Goal: Task Accomplishment & Management: Manage account settings

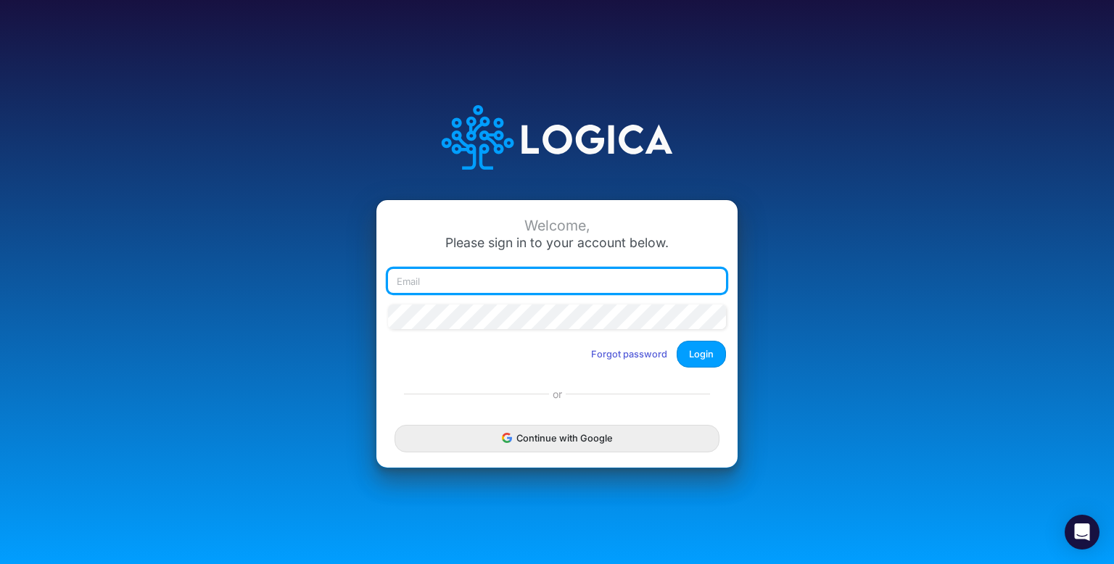
type input "[EMAIL_ADDRESS][PERSON_NAME][PERSON_NAME][DOMAIN_NAME]"
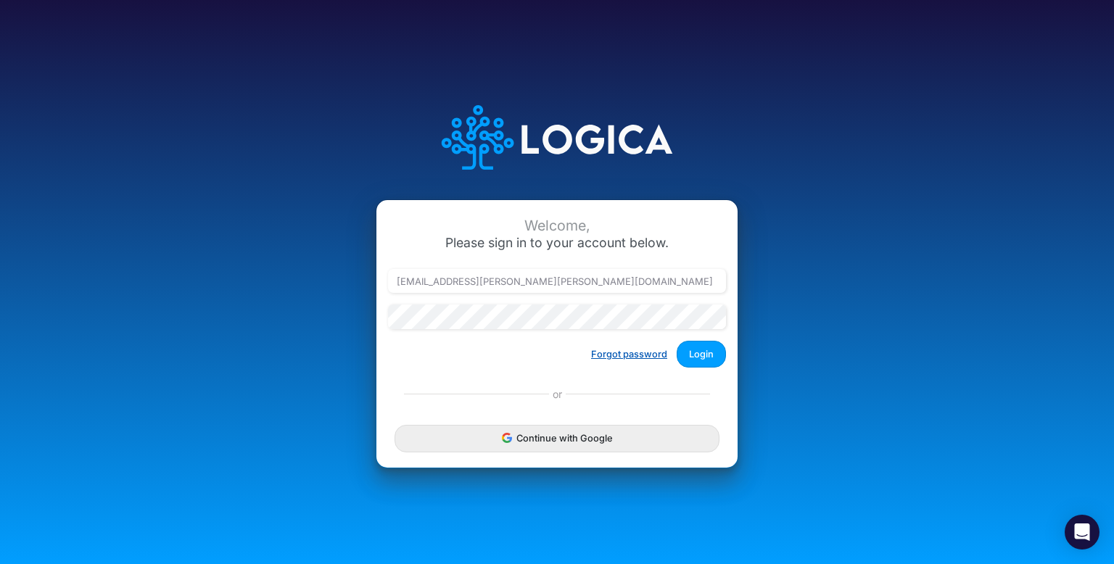
click at [627, 352] on button "Forgot password" at bounding box center [629, 354] width 95 height 24
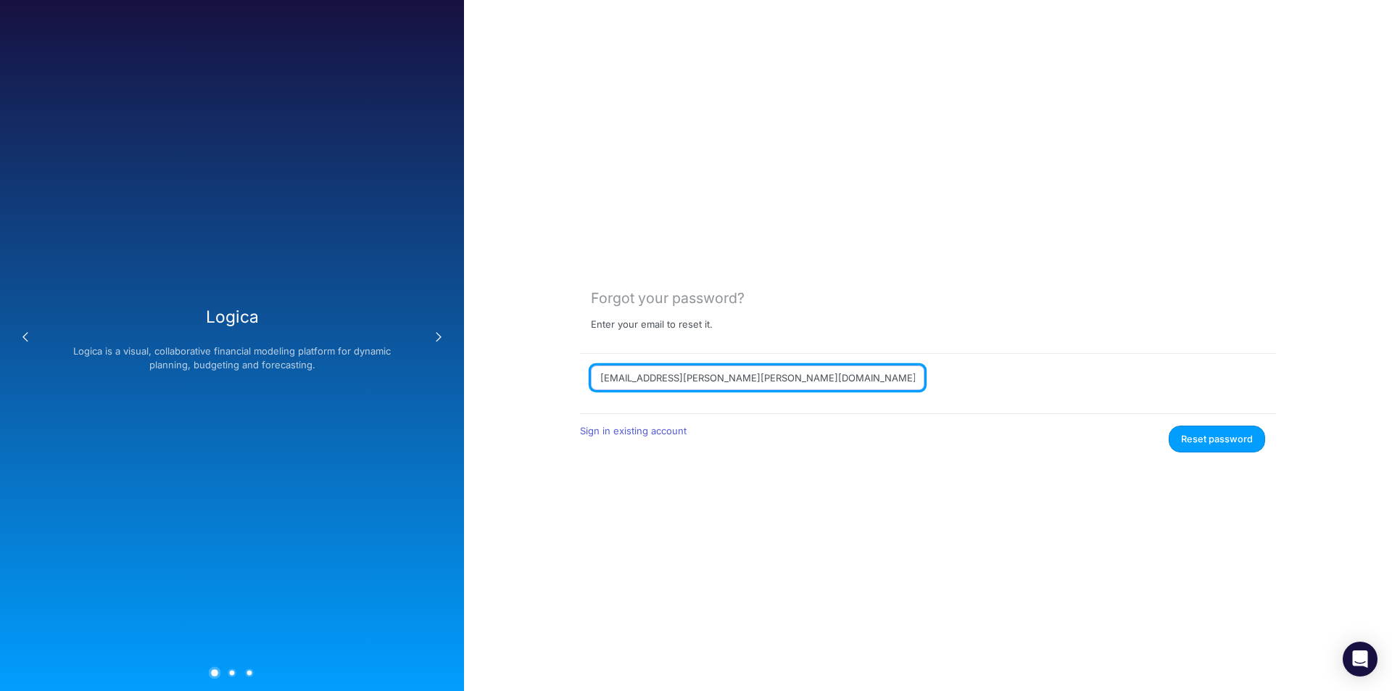
drag, startPoint x: 793, startPoint y: 379, endPoint x: 405, endPoint y: 336, distance: 391.0
click at [405, 336] on div "Previous Logica Logica is a visual, collaborative financial modeling platform f…" at bounding box center [696, 345] width 1392 height 691
paste input "[EMAIL_ADDRESS][DOMAIN_NAME]"
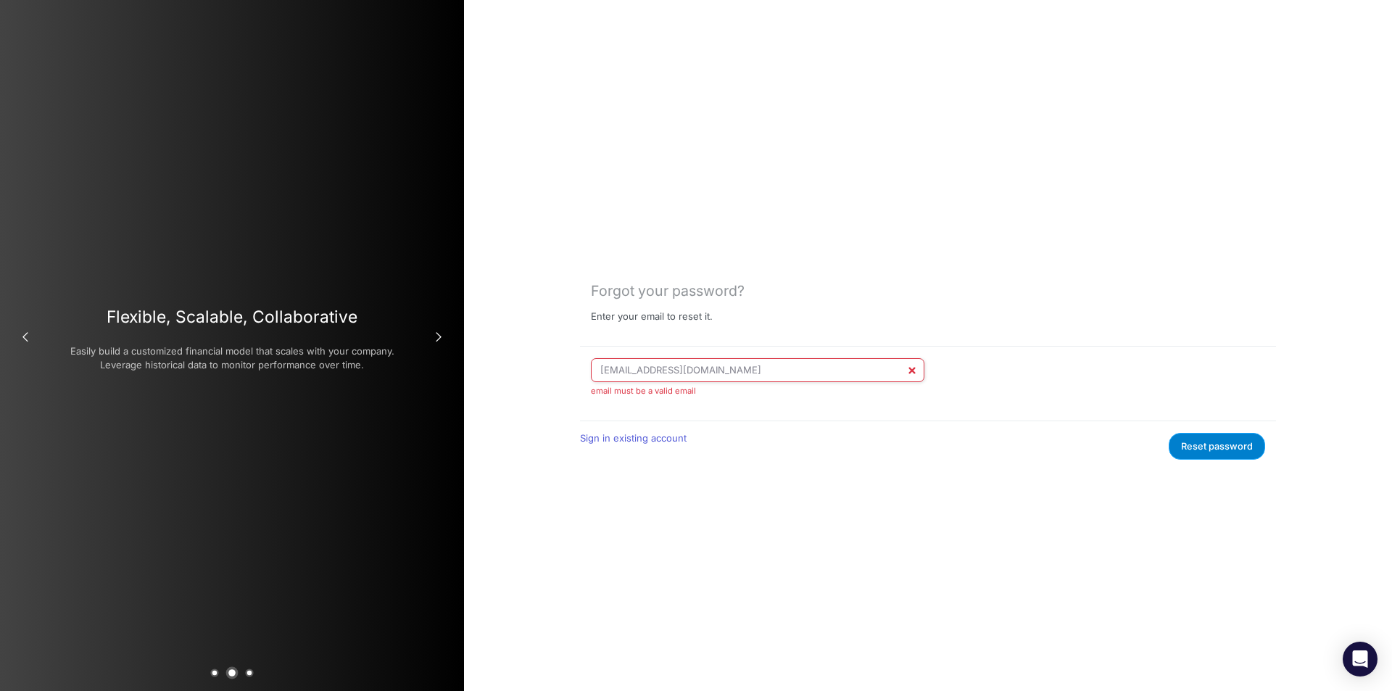
click at [1113, 437] on button "Reset password" at bounding box center [1217, 446] width 96 height 27
click at [822, 371] on input "[EMAIL_ADDRESS][DOMAIN_NAME]" at bounding box center [758, 370] width 334 height 25
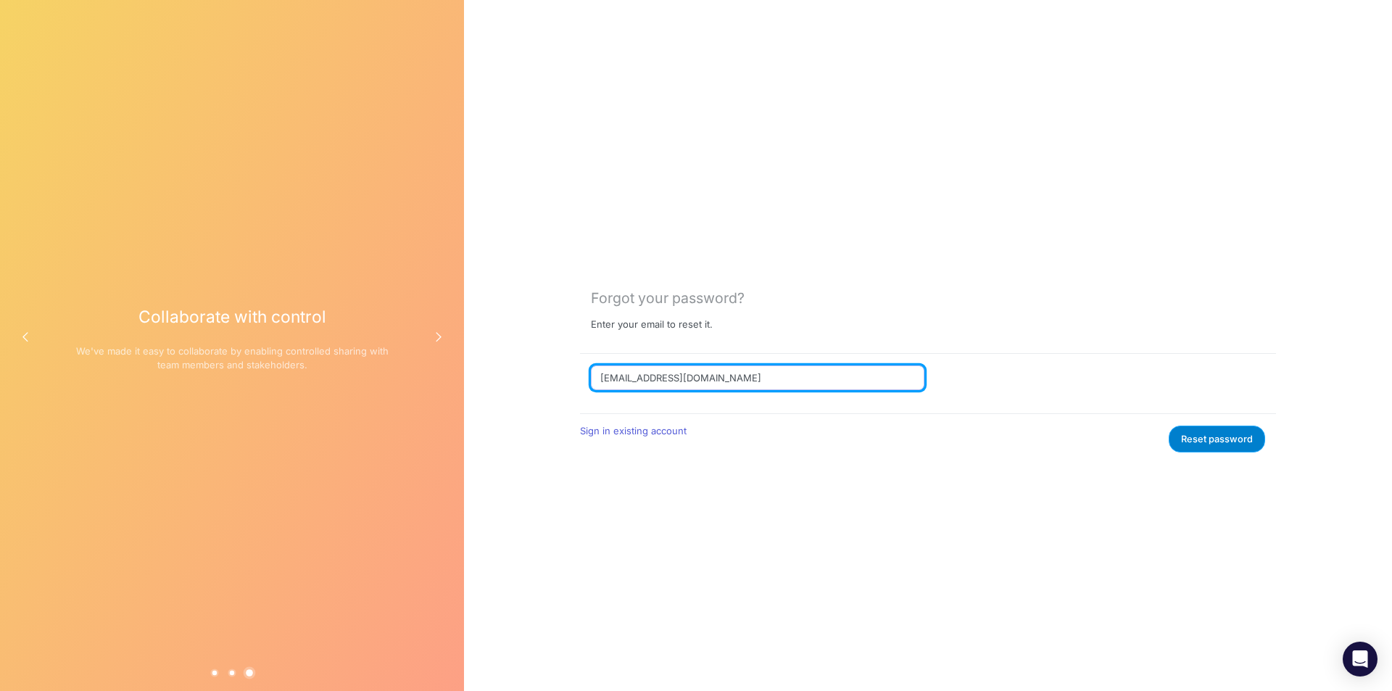
type input "[EMAIL_ADDRESS][DOMAIN_NAME]"
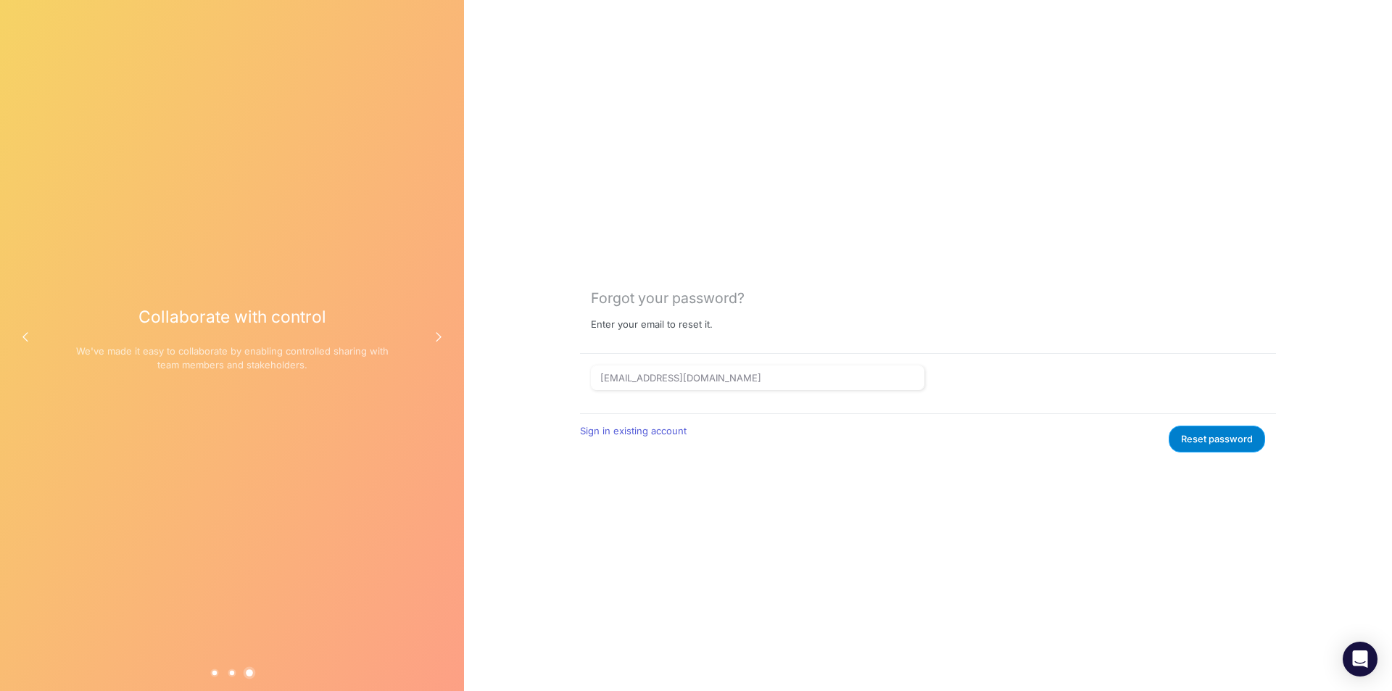
click at [1113, 434] on button "Reset password" at bounding box center [1217, 439] width 96 height 27
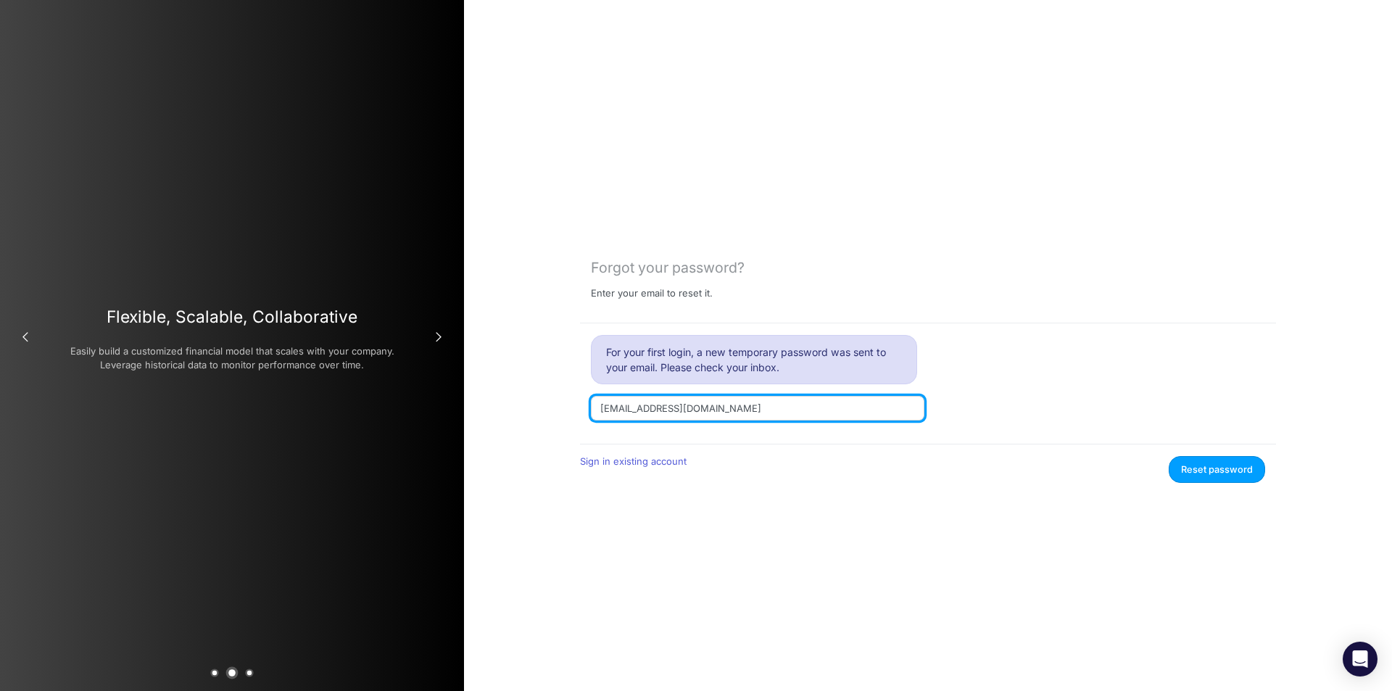
click at [845, 410] on input "[EMAIL_ADDRESS][DOMAIN_NAME]" at bounding box center [758, 408] width 334 height 25
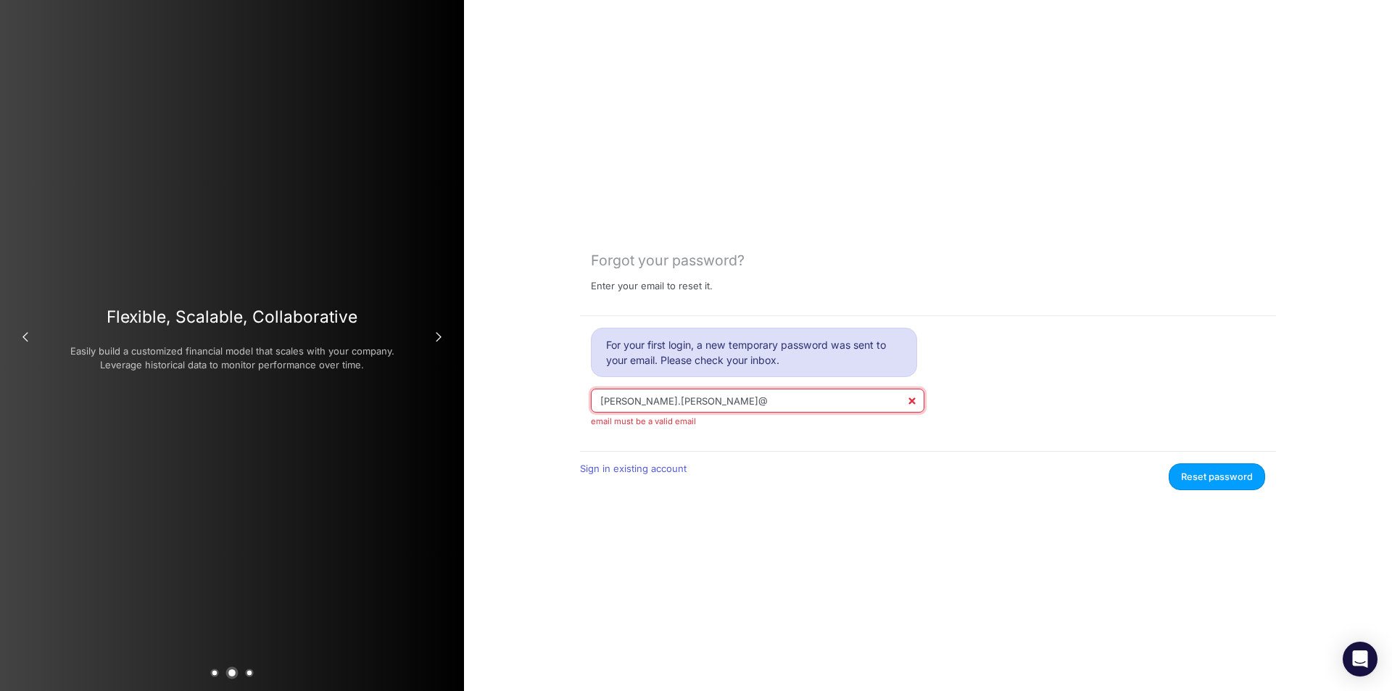
click at [756, 400] on input "[PERSON_NAME].[PERSON_NAME]@" at bounding box center [758, 401] width 334 height 25
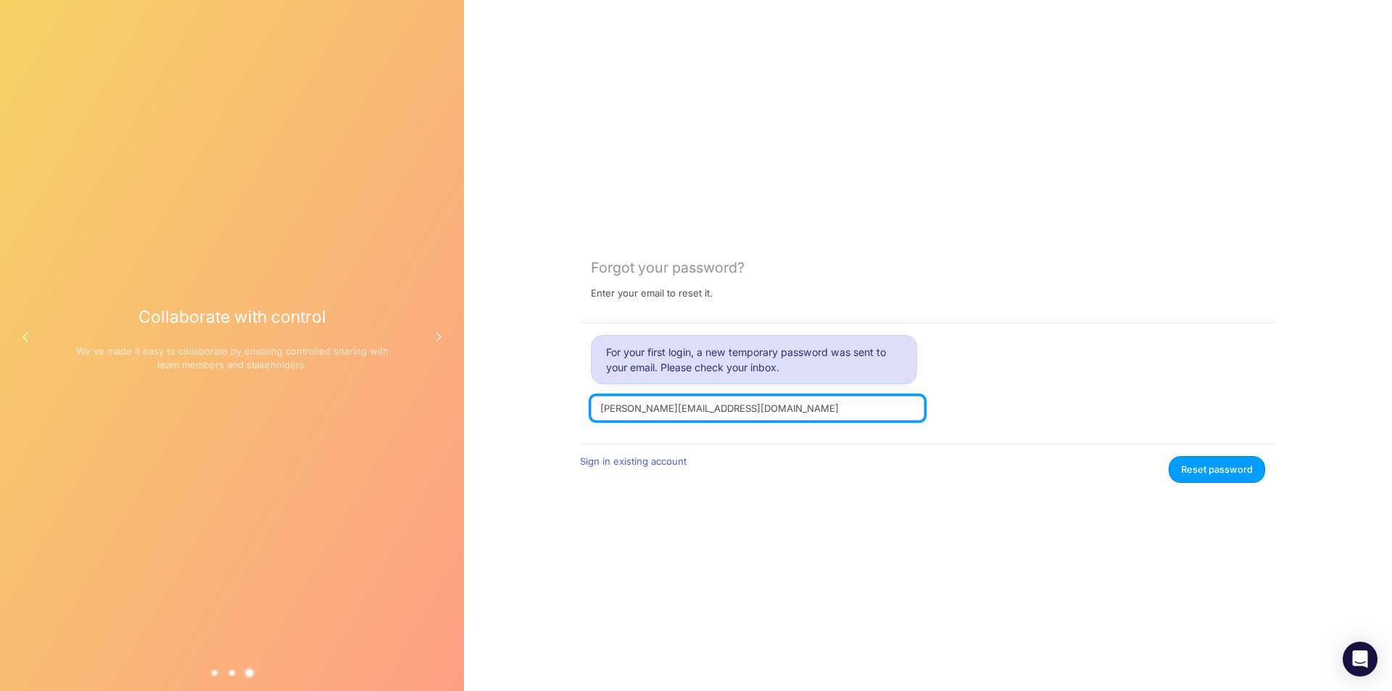
type input "[PERSON_NAME][EMAIL_ADDRESS][DOMAIN_NAME]"
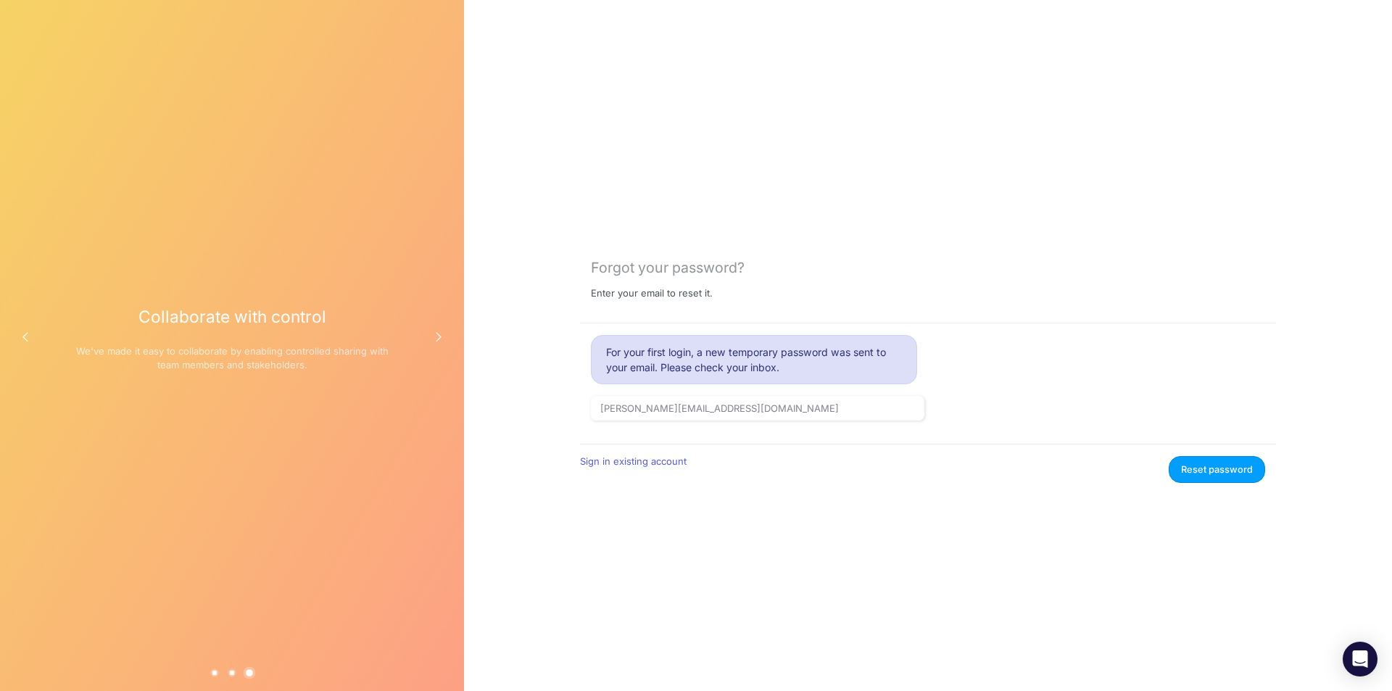
click at [948, 302] on h6 "Enter your email to reset it." at bounding box center [928, 299] width 674 height 23
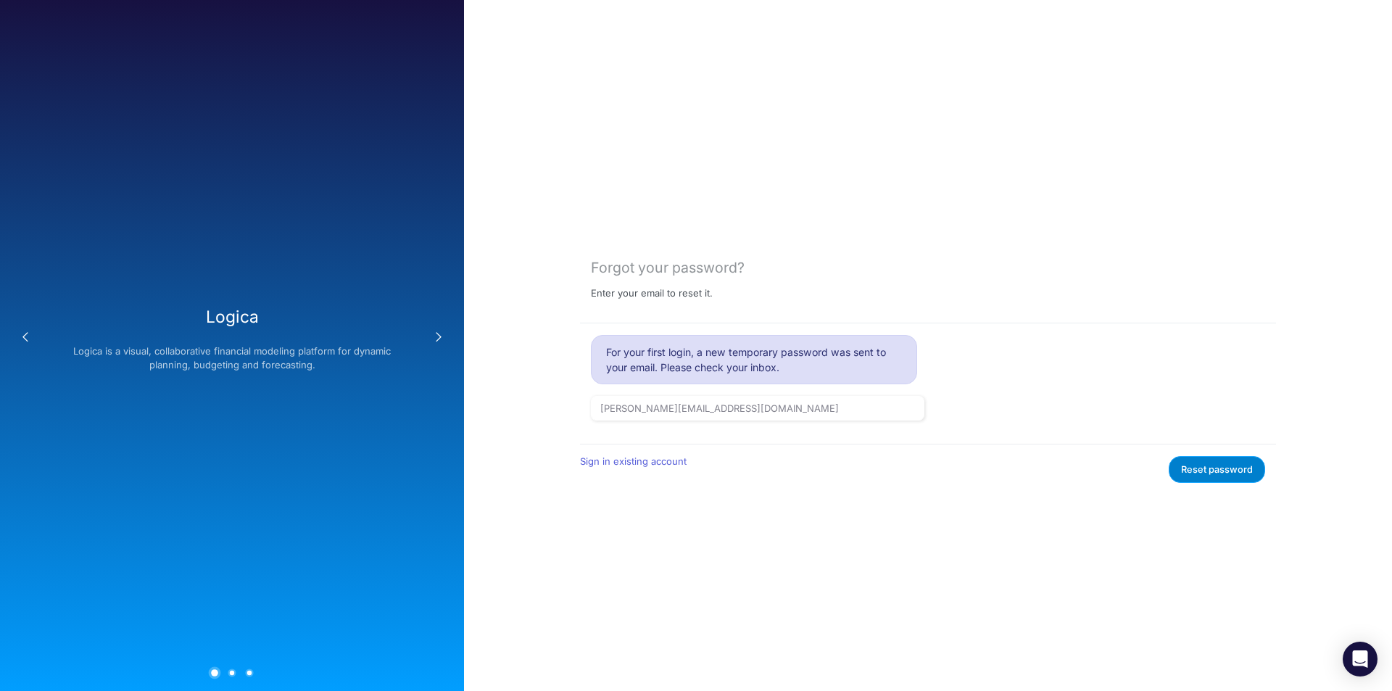
click at [1113, 466] on button "Reset password" at bounding box center [1217, 469] width 96 height 27
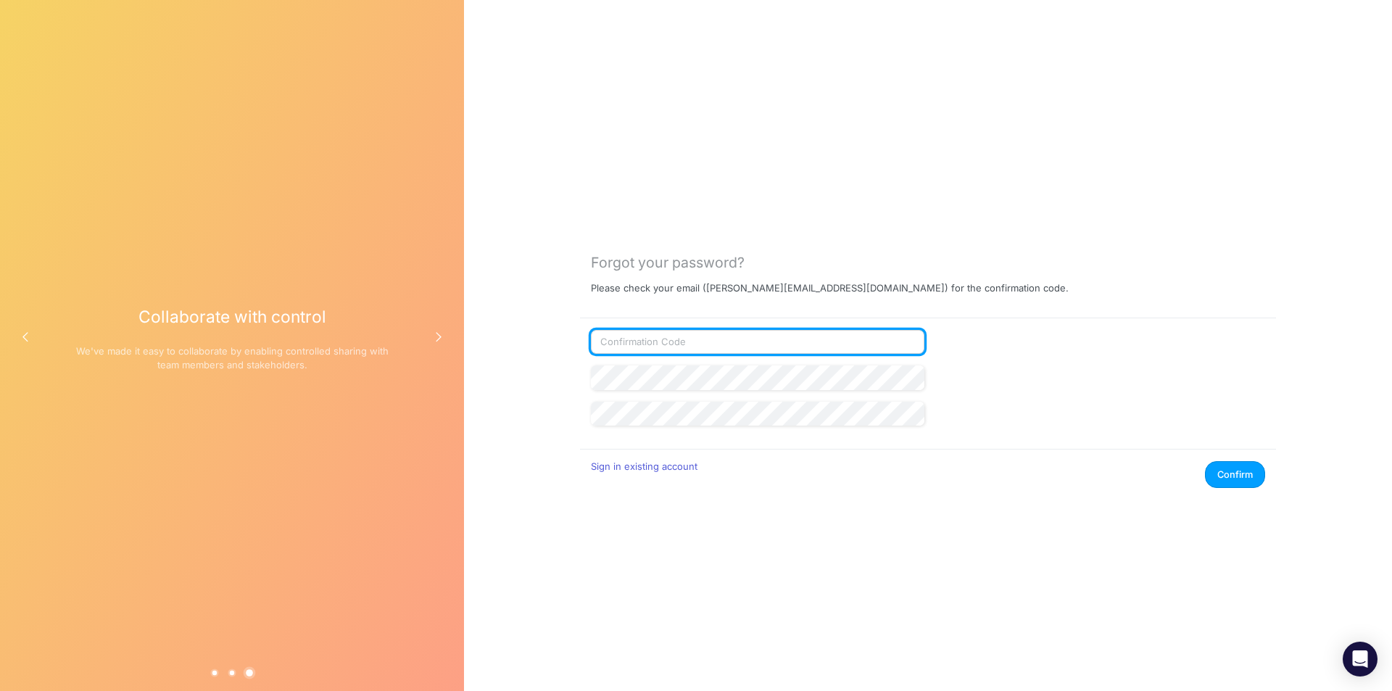
click at [673, 336] on input "text" at bounding box center [758, 342] width 334 height 25
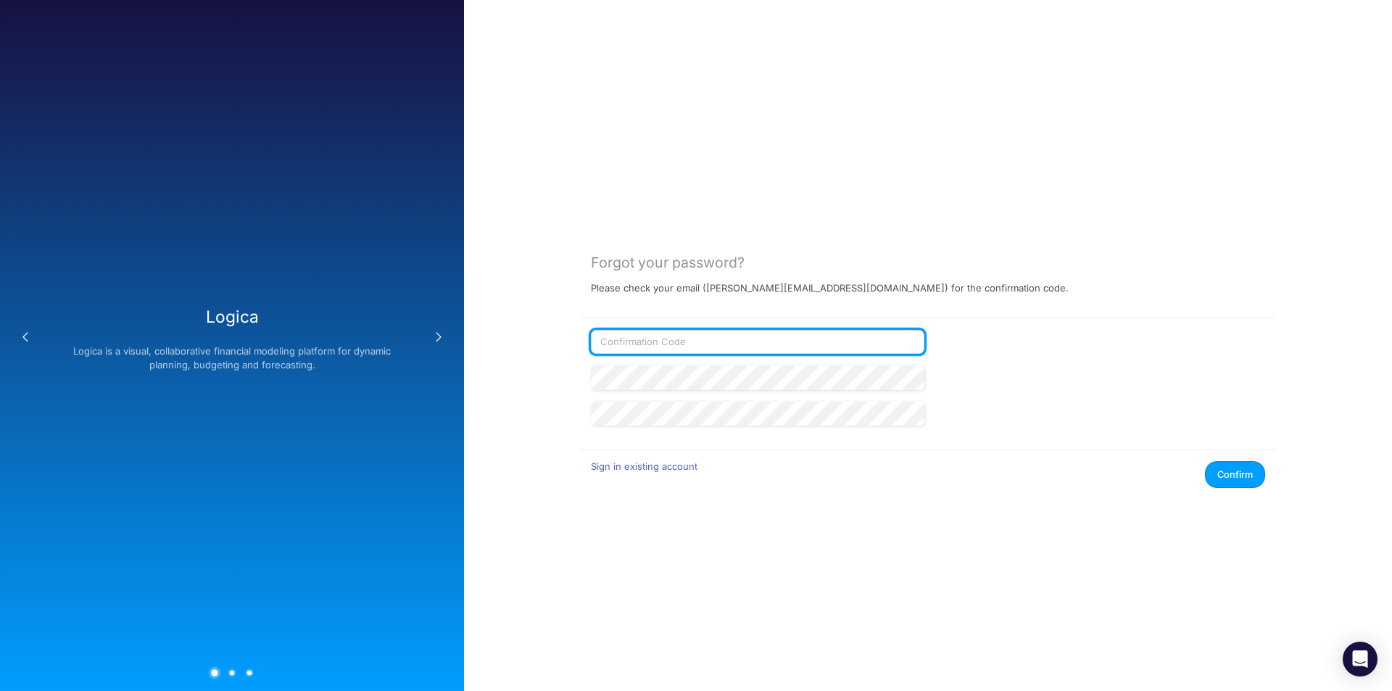
paste input "607207"
type input "607207"
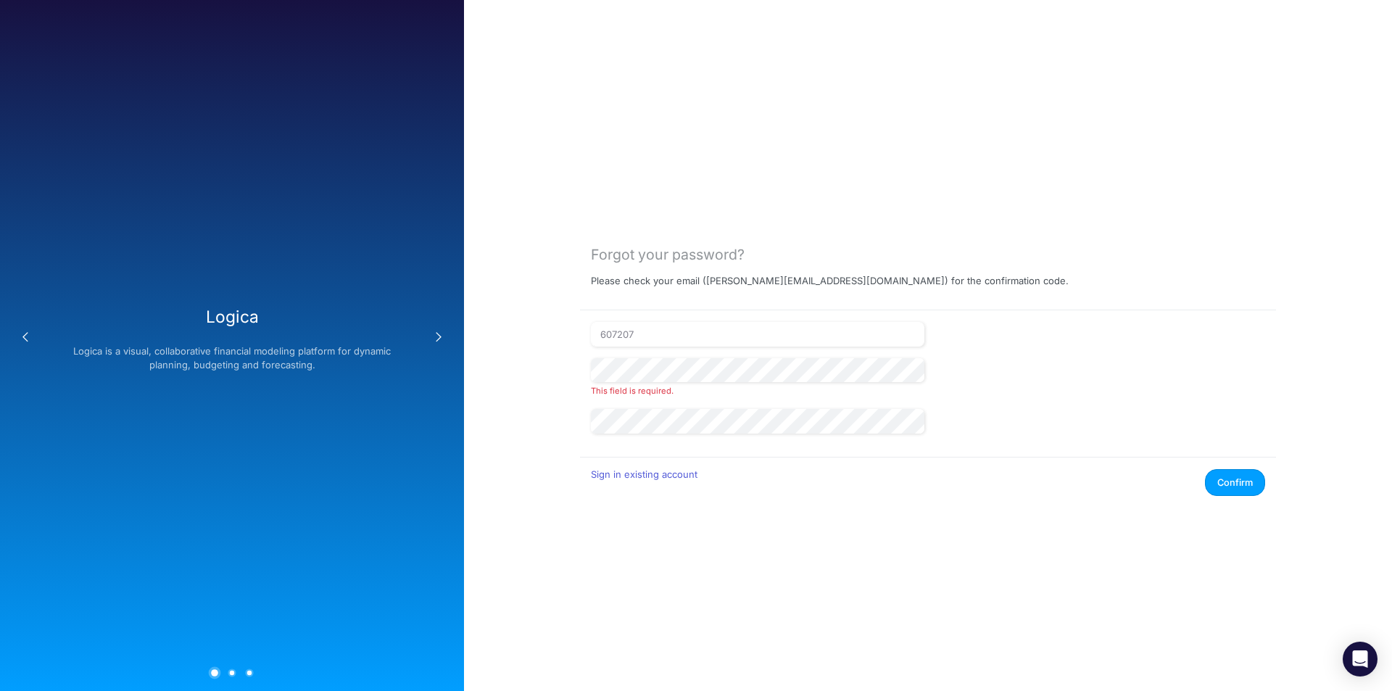
click at [531, 358] on div "Forgot your password? Please check your email ( [PERSON_NAME][EMAIL_ADDRESS][DO…" at bounding box center [928, 345] width 928 height 691
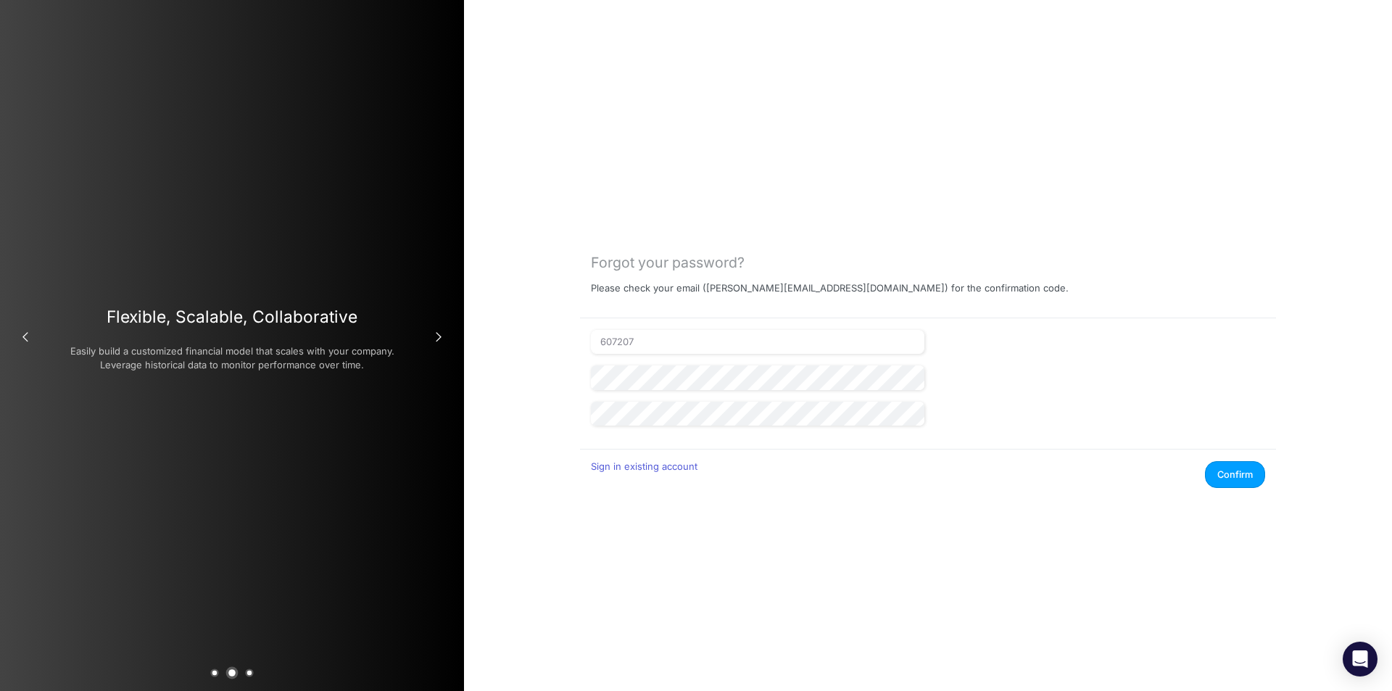
click at [533, 391] on div "Forgot your password? Please check your email ( [PERSON_NAME][EMAIL_ADDRESS][DO…" at bounding box center [928, 345] width 928 height 691
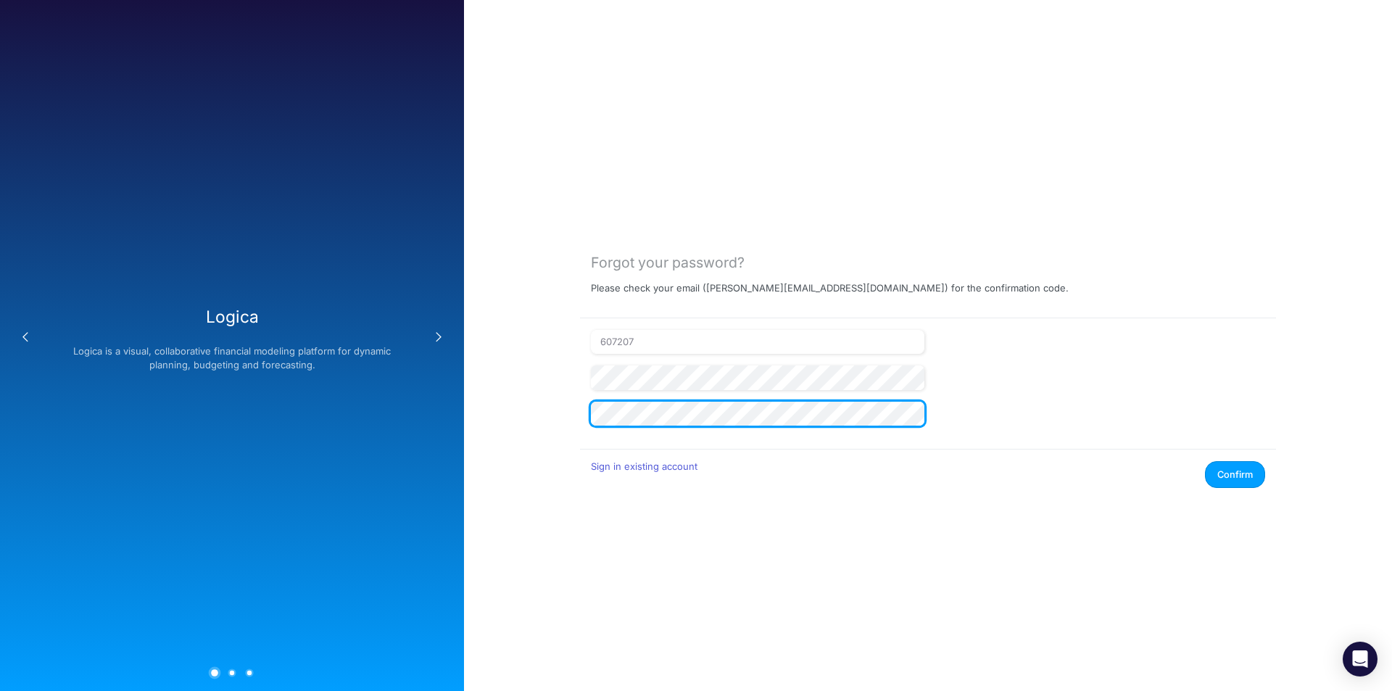
click at [591, 390] on div at bounding box center [591, 390] width 0 height 0
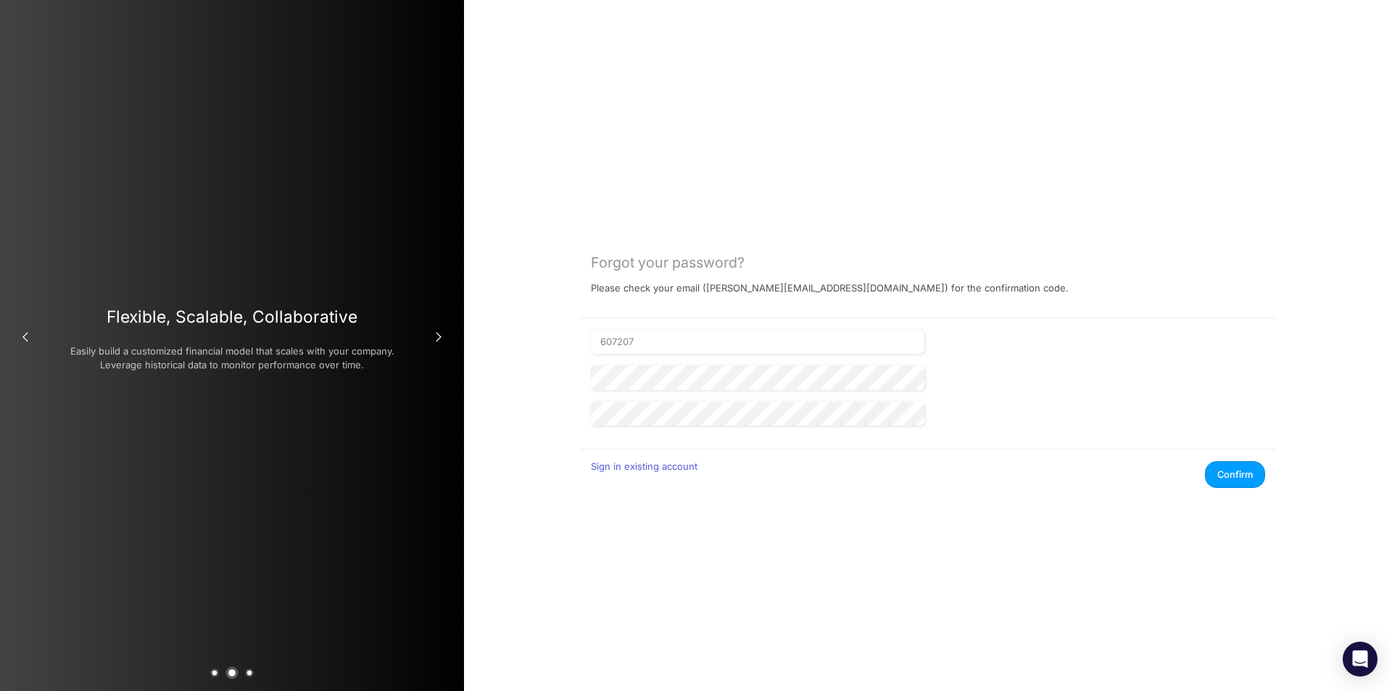
drag, startPoint x: 1028, startPoint y: 351, endPoint x: 746, endPoint y: 396, distance: 285.6
click at [1028, 351] on div "607207" at bounding box center [928, 348] width 682 height 36
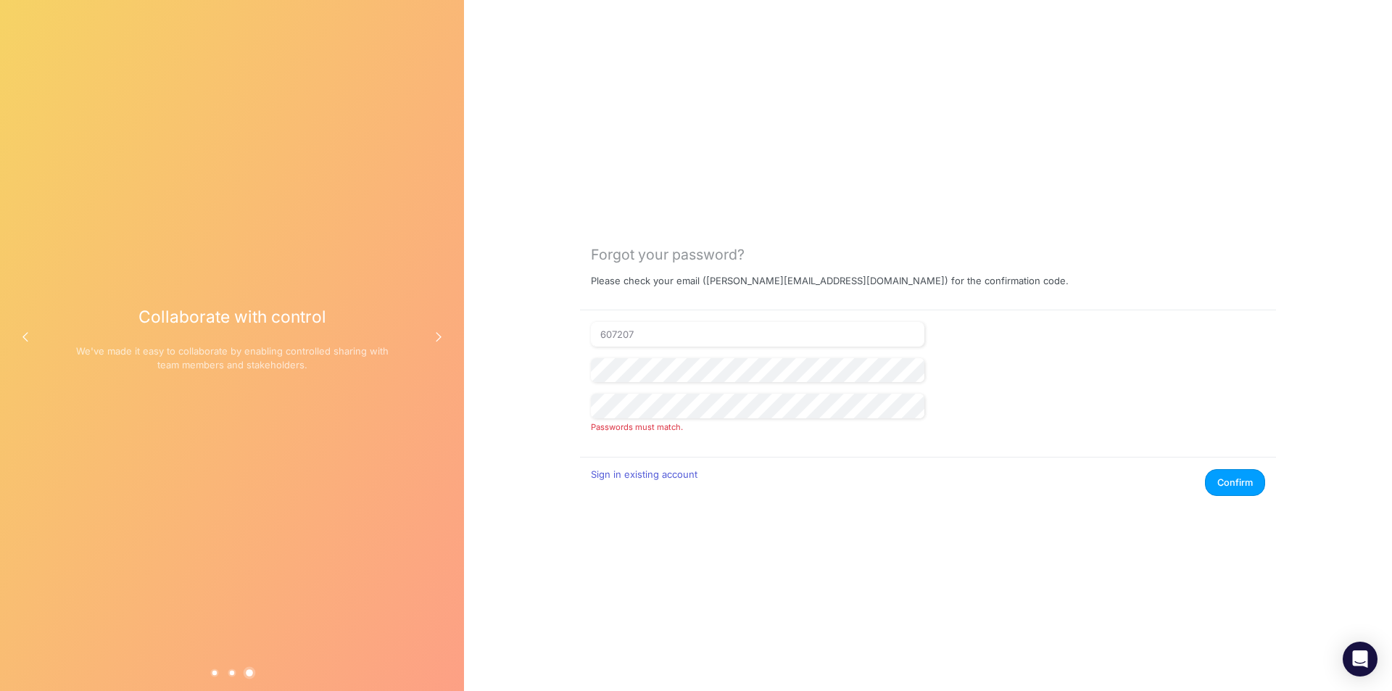
drag, startPoint x: 976, startPoint y: 340, endPoint x: 925, endPoint y: 353, distance: 52.4
click at [971, 342] on div "607207" at bounding box center [928, 340] width 682 height 36
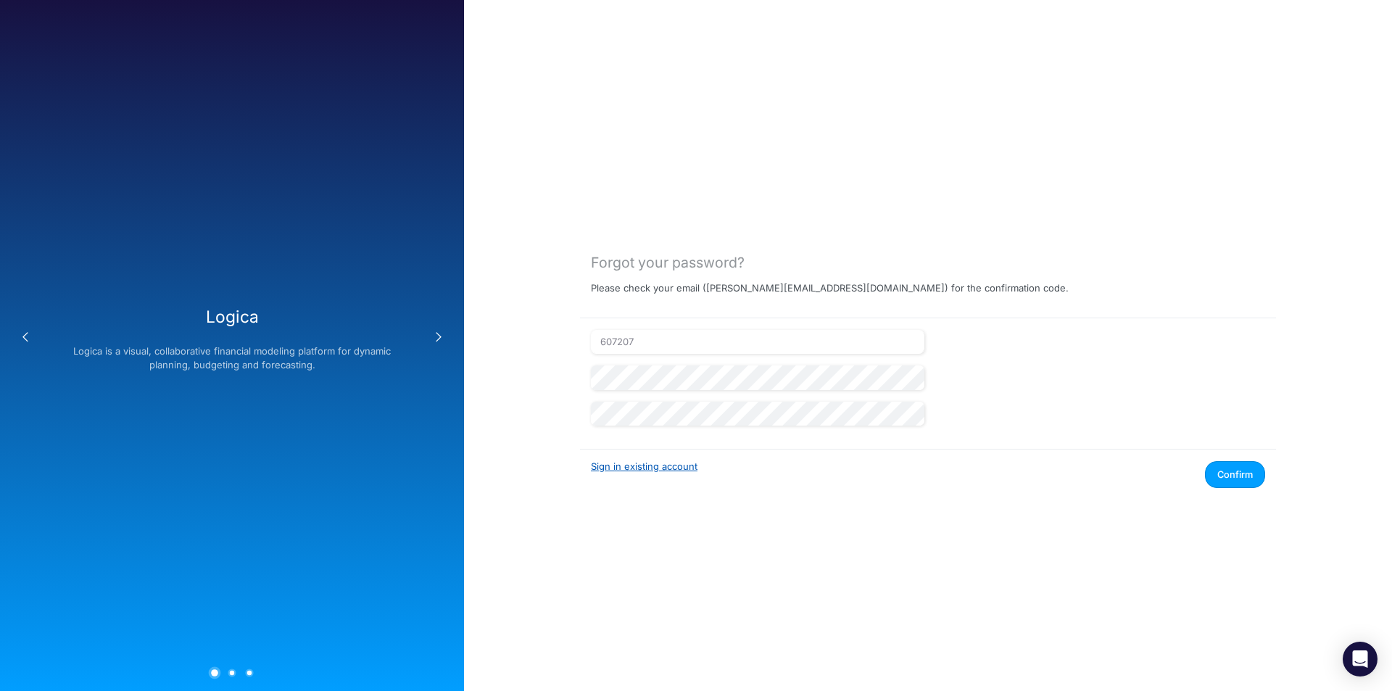
click at [679, 467] on link "Sign in existing account" at bounding box center [644, 466] width 107 height 12
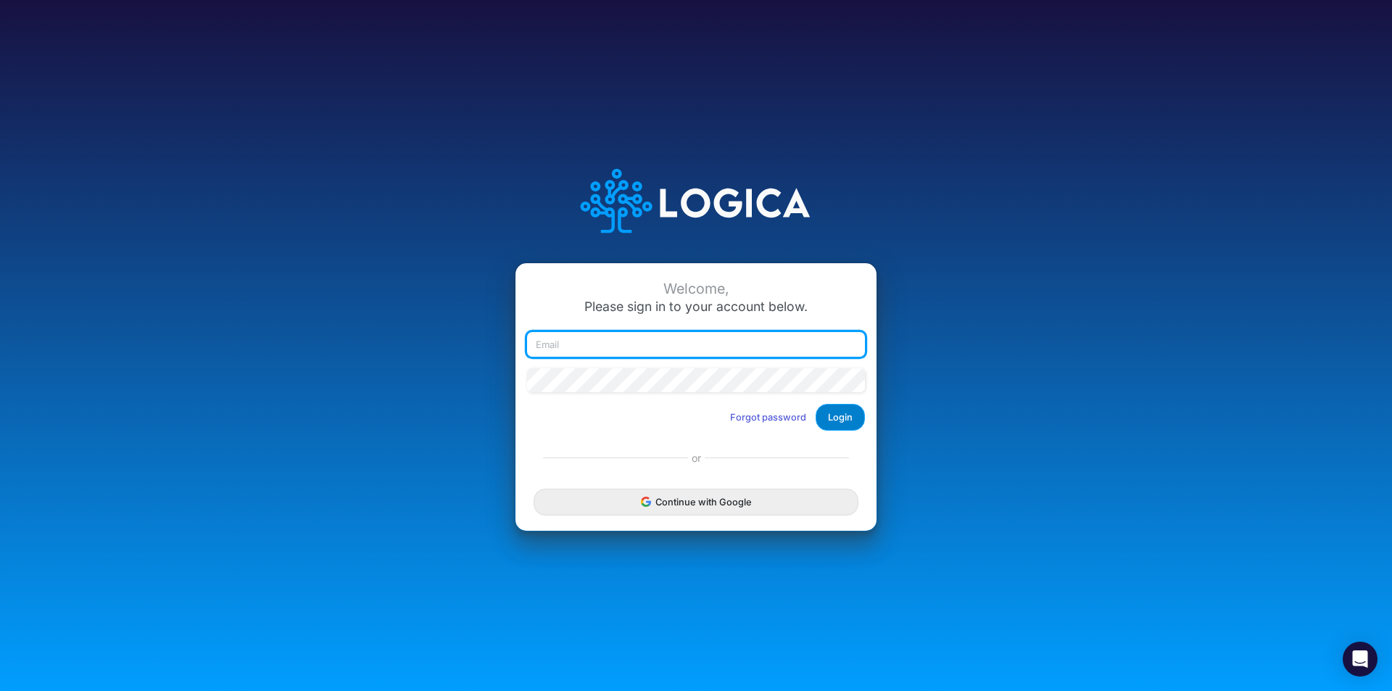
type input "[EMAIL_ADDRESS][PERSON_NAME][PERSON_NAME][DOMAIN_NAME]"
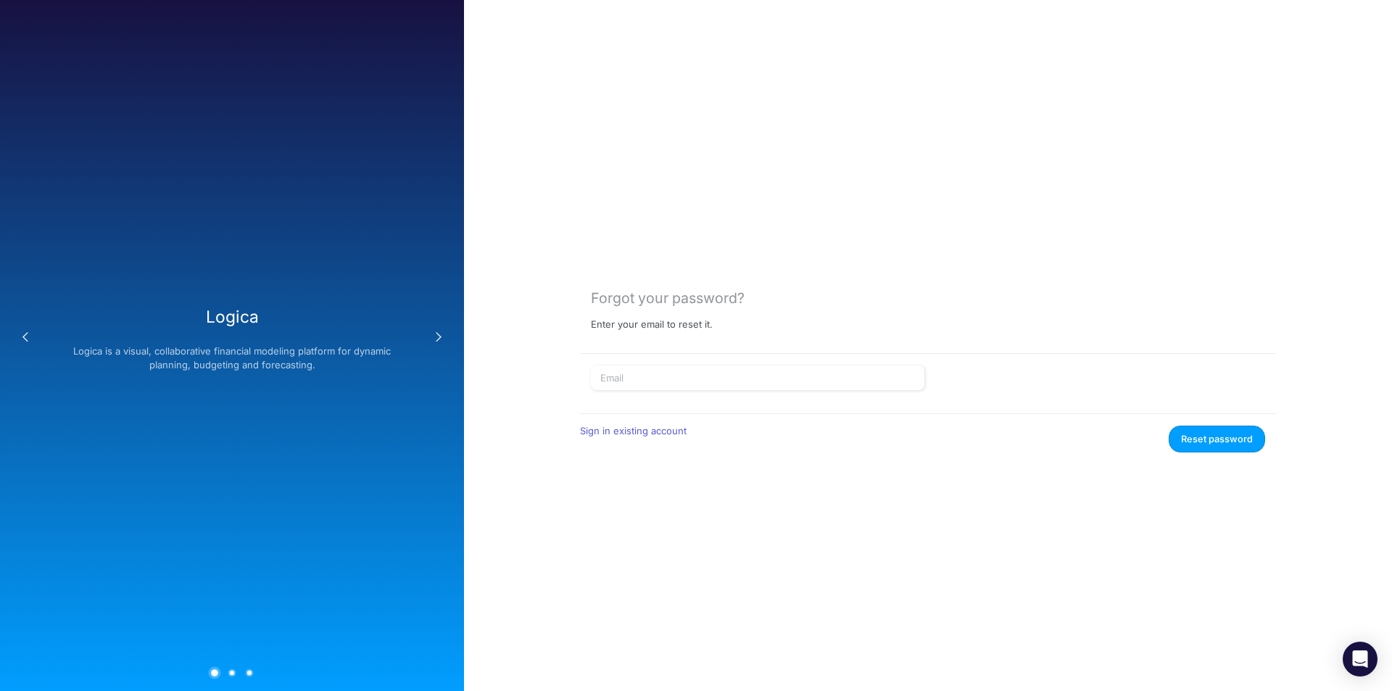
type input "[EMAIL_ADDRESS][PERSON_NAME][PERSON_NAME][DOMAIN_NAME]"
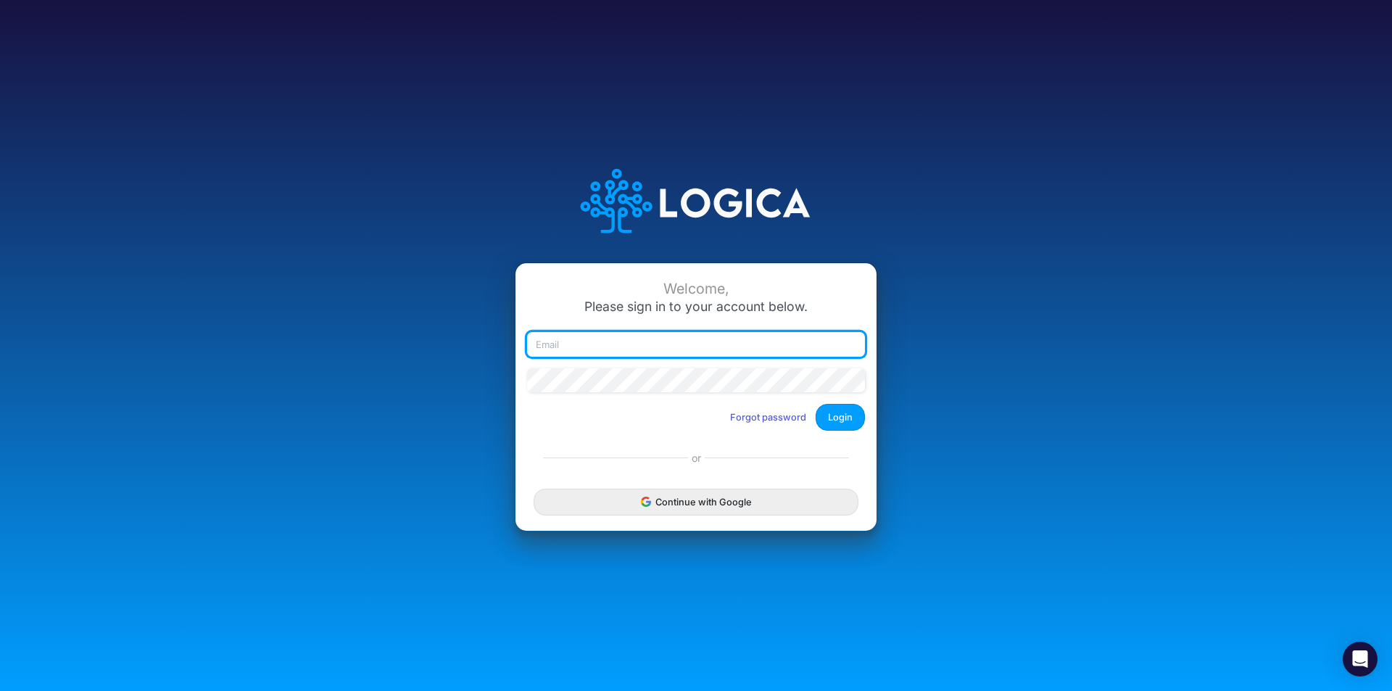
type input "[EMAIL_ADDRESS][PERSON_NAME][PERSON_NAME][DOMAIN_NAME]"
